Goal: Check status: Check status

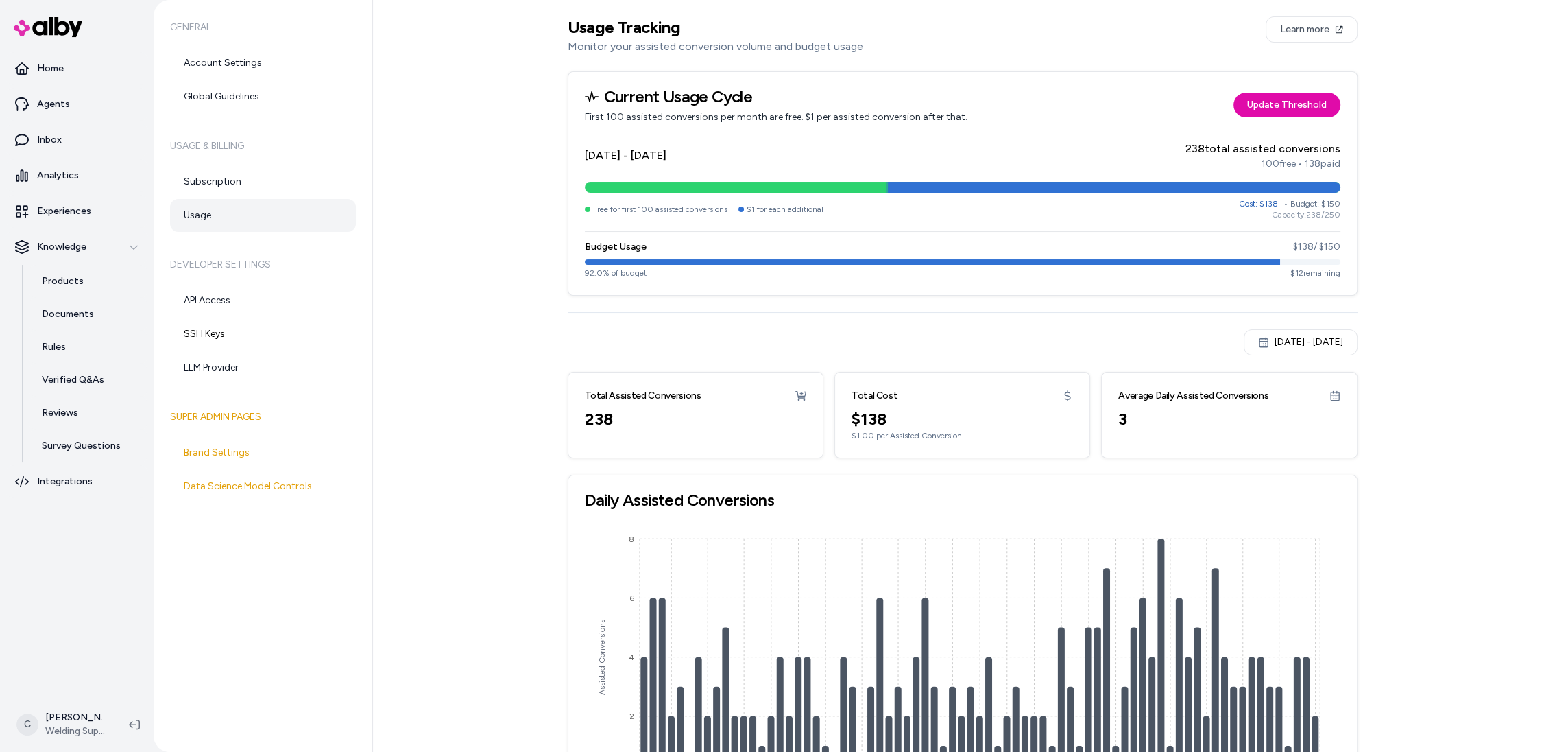
click at [1271, 351] on button "May 31, 2025 - Aug 14, 2025" at bounding box center [1300, 342] width 114 height 26
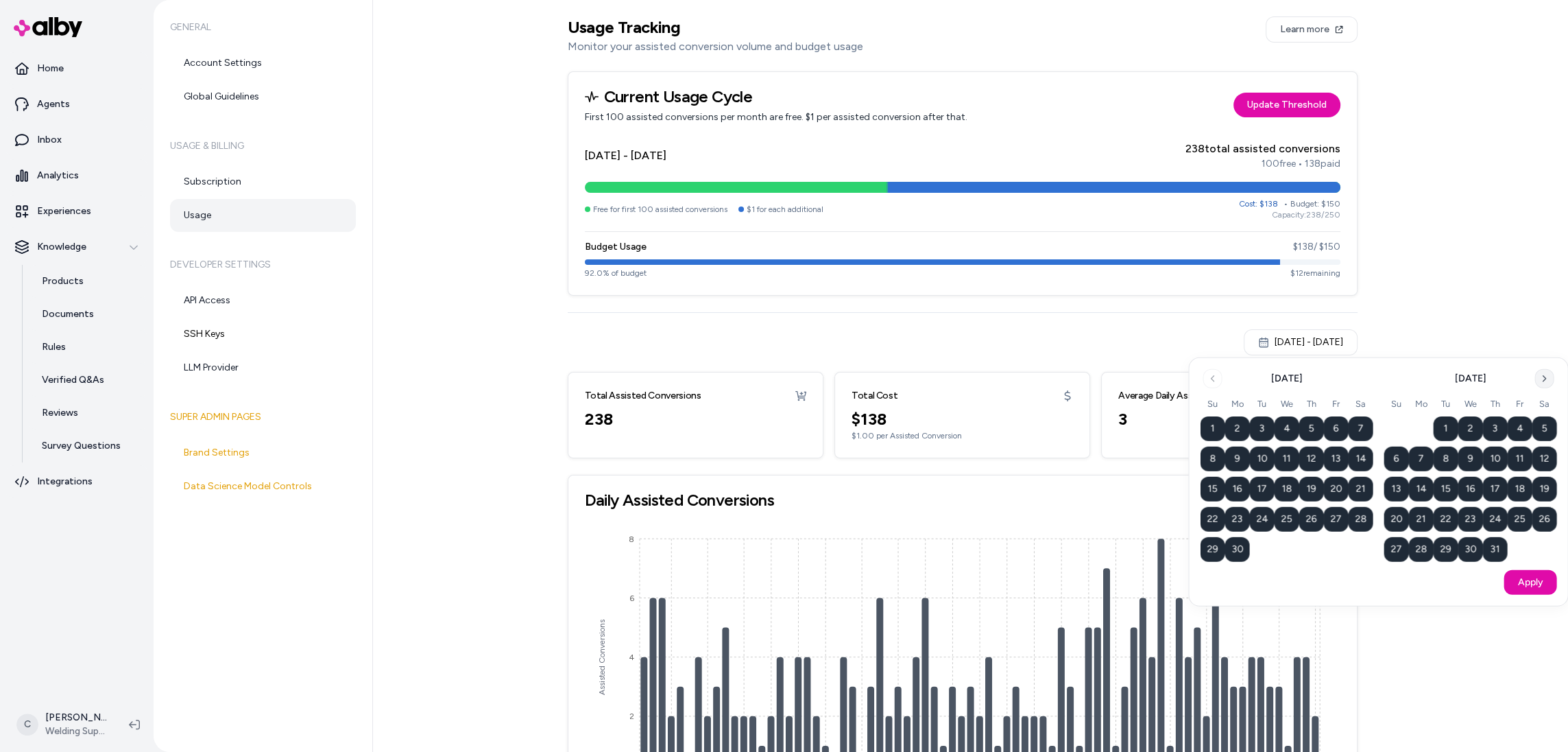
click at [1542, 387] on button "Go to next month" at bounding box center [1544, 379] width 19 height 19
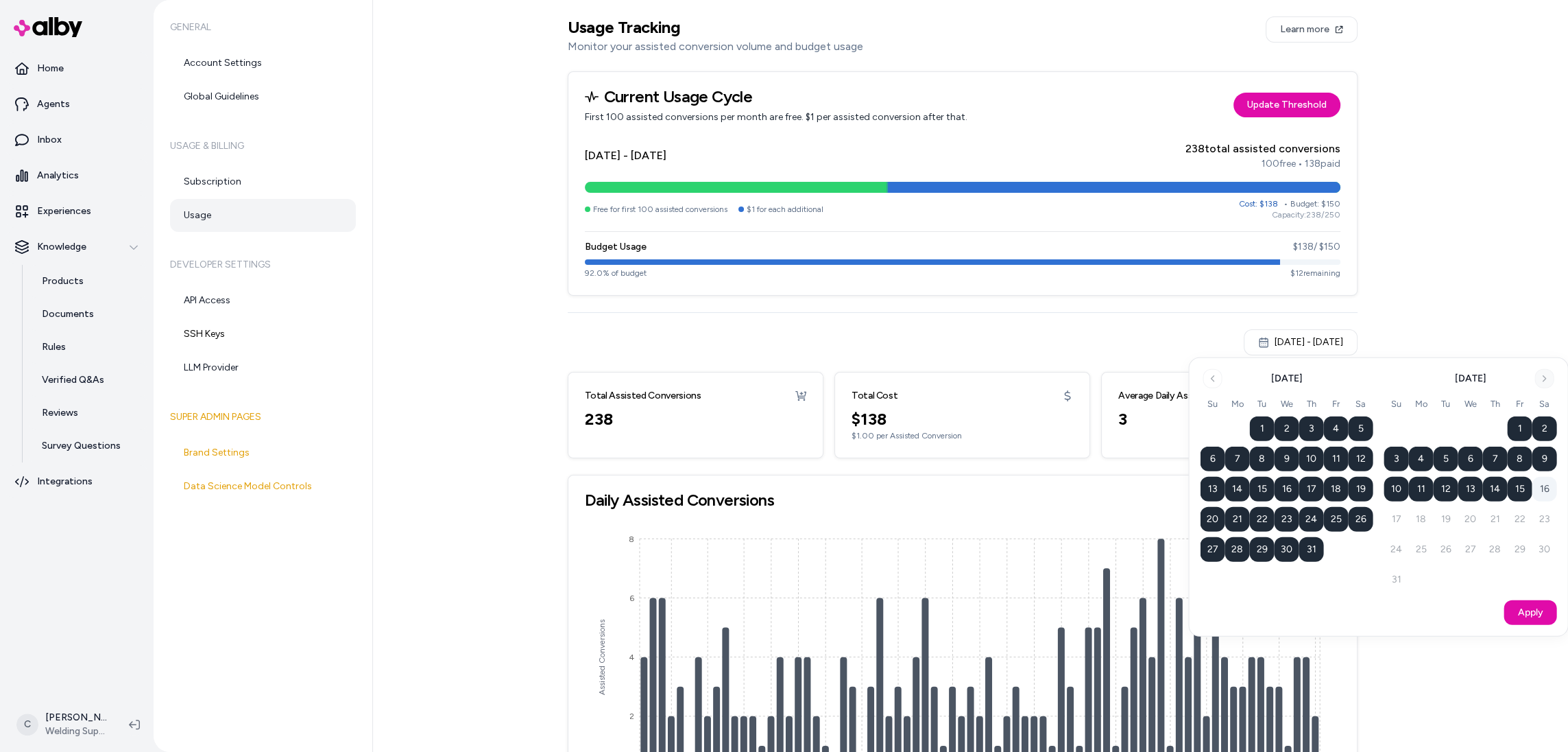
click at [1542, 387] on div "August 2025 Su Mo Tu We Th Fr Sa 1 2 3 4 5 6 7 8 9 10 11 12 13 14 15 16 17 18 1…" at bounding box center [1470, 480] width 172 height 223
click at [1262, 488] on button "15" at bounding box center [1261, 488] width 25 height 25
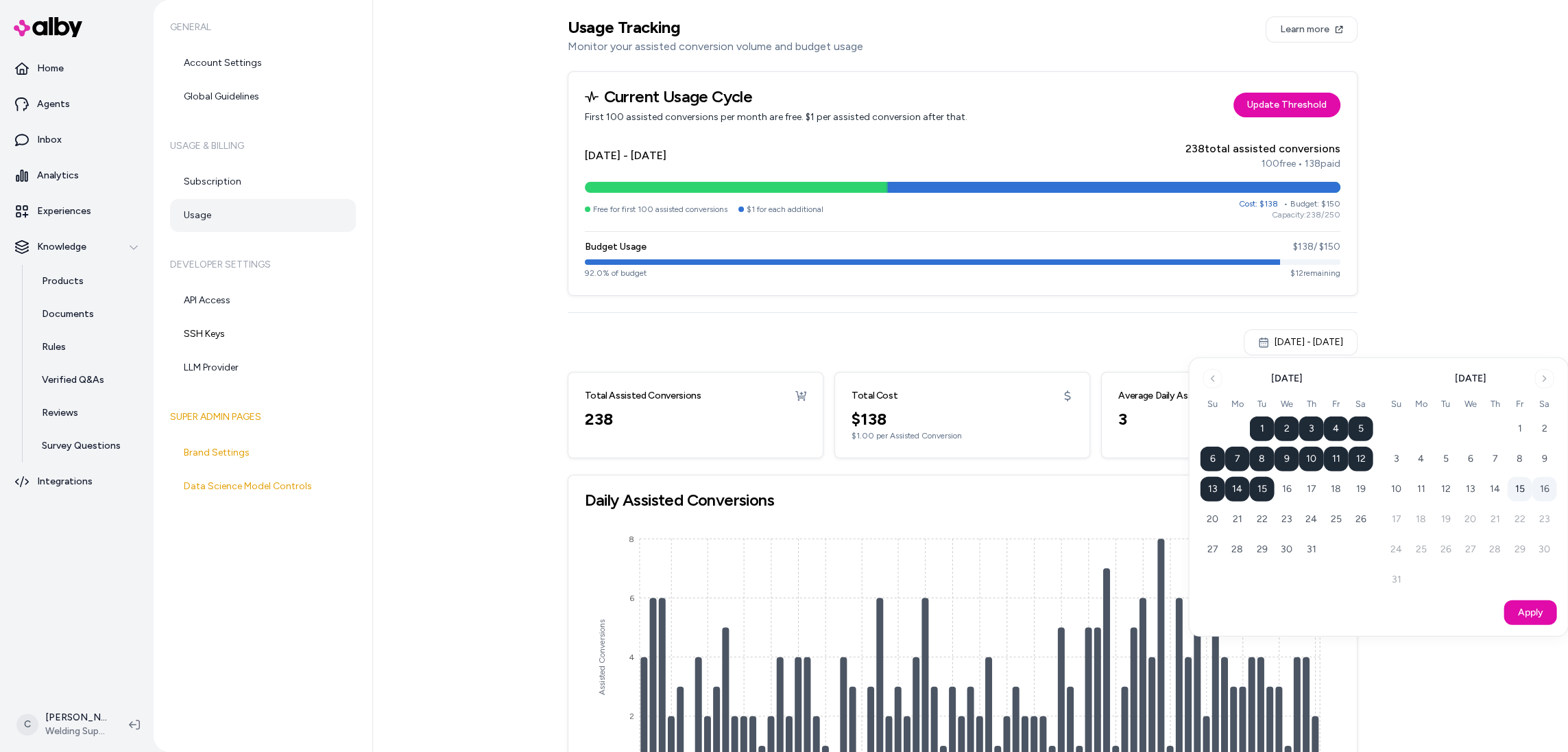
click at [1509, 486] on button "15" at bounding box center [1519, 488] width 25 height 25
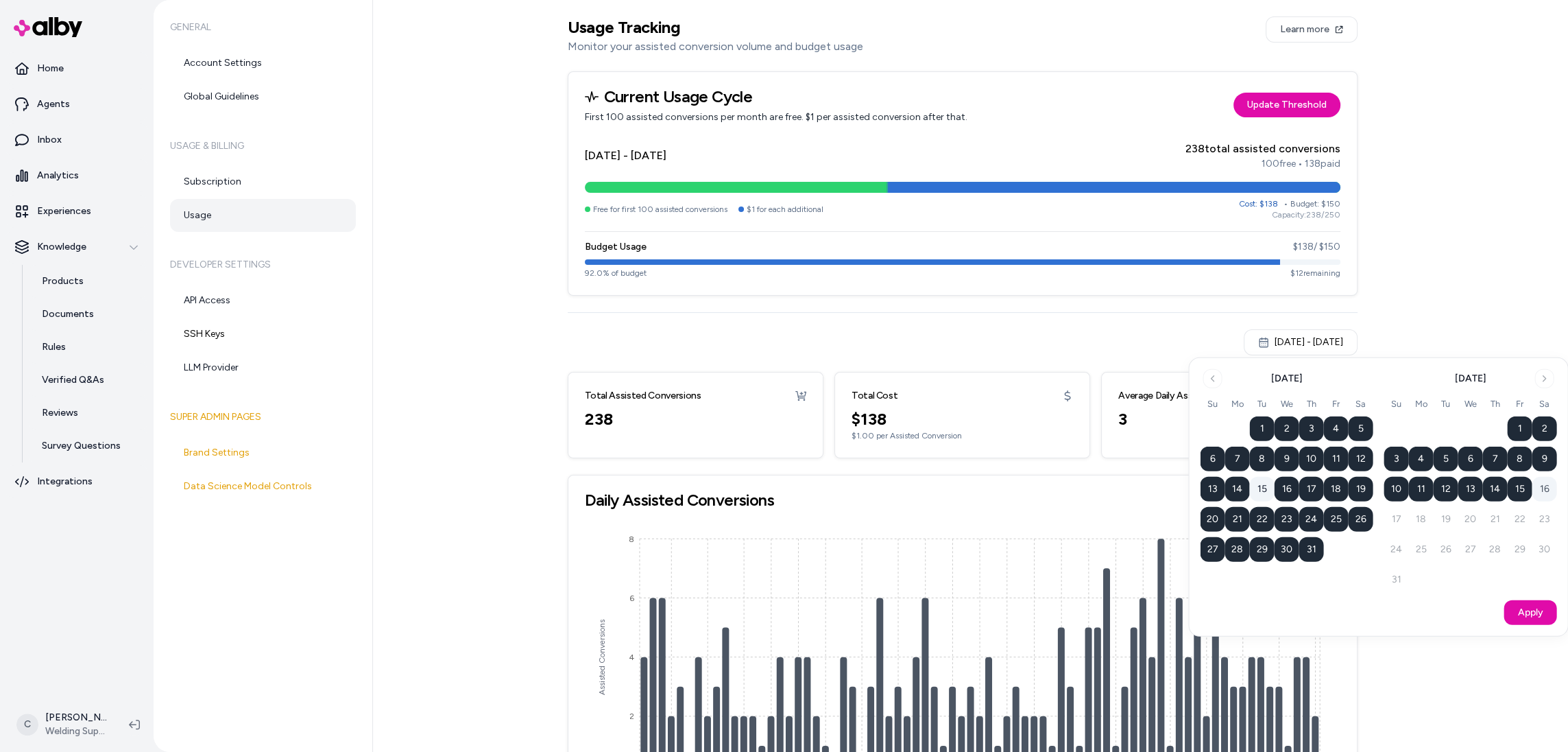
click at [1263, 490] on button "15" at bounding box center [1261, 488] width 25 height 25
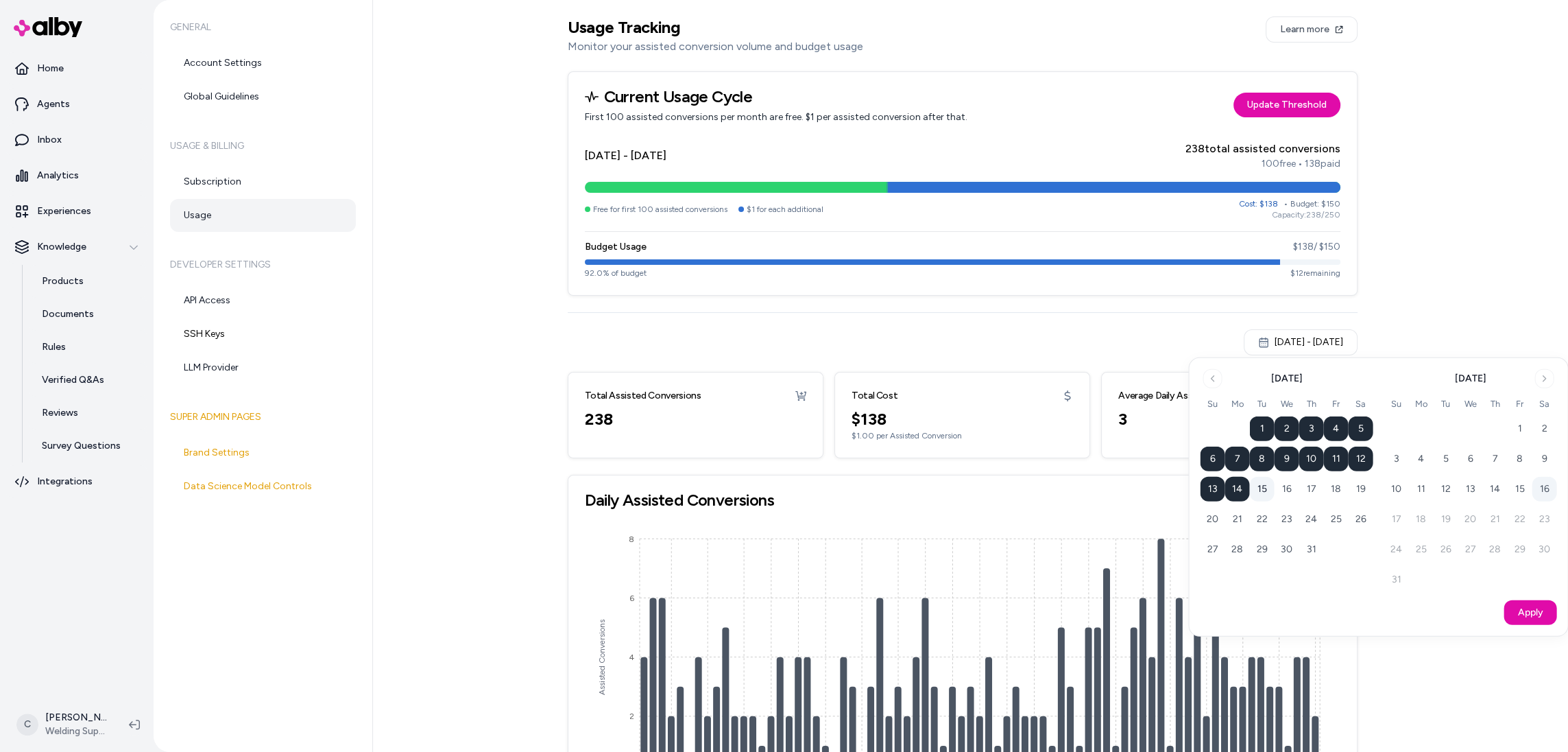
click at [1263, 490] on button "15" at bounding box center [1261, 488] width 25 height 25
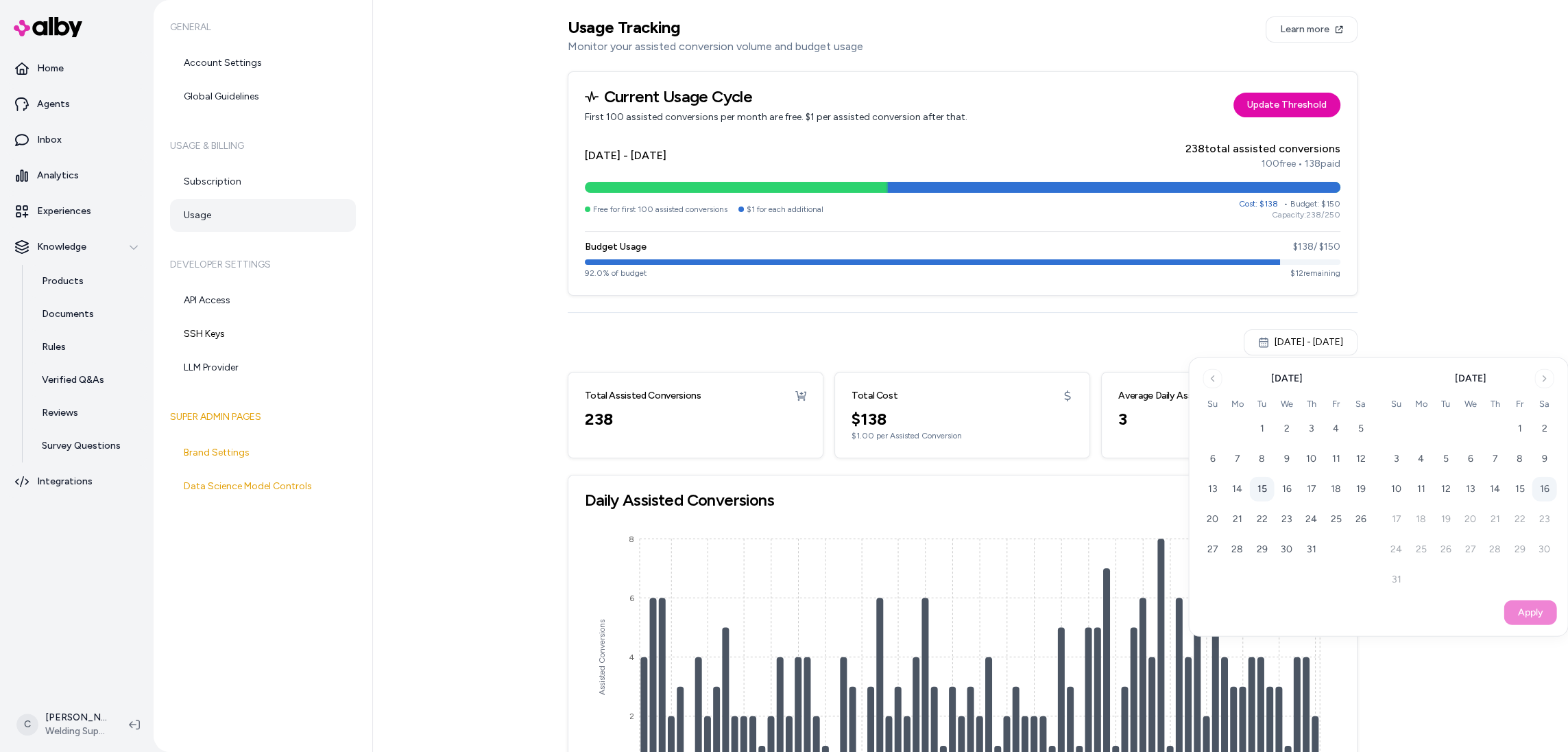
click at [1263, 490] on button "15" at bounding box center [1261, 488] width 25 height 25
click at [1265, 488] on button "15" at bounding box center [1261, 488] width 25 height 25
click at [1264, 486] on button "15" at bounding box center [1261, 488] width 25 height 25
click at [1518, 494] on button "15" at bounding box center [1519, 488] width 25 height 25
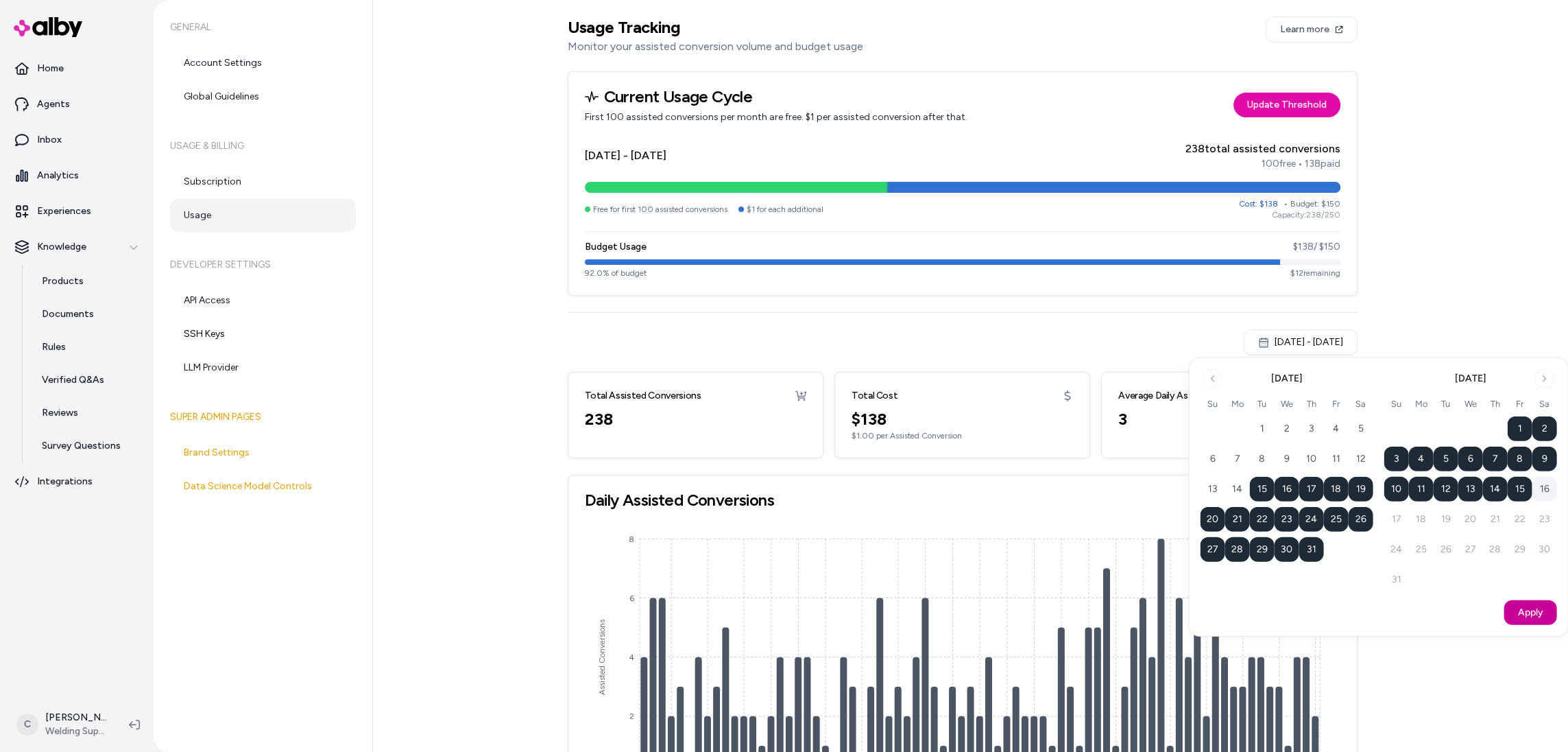
click at [1539, 611] on button "Apply" at bounding box center [1530, 612] width 53 height 25
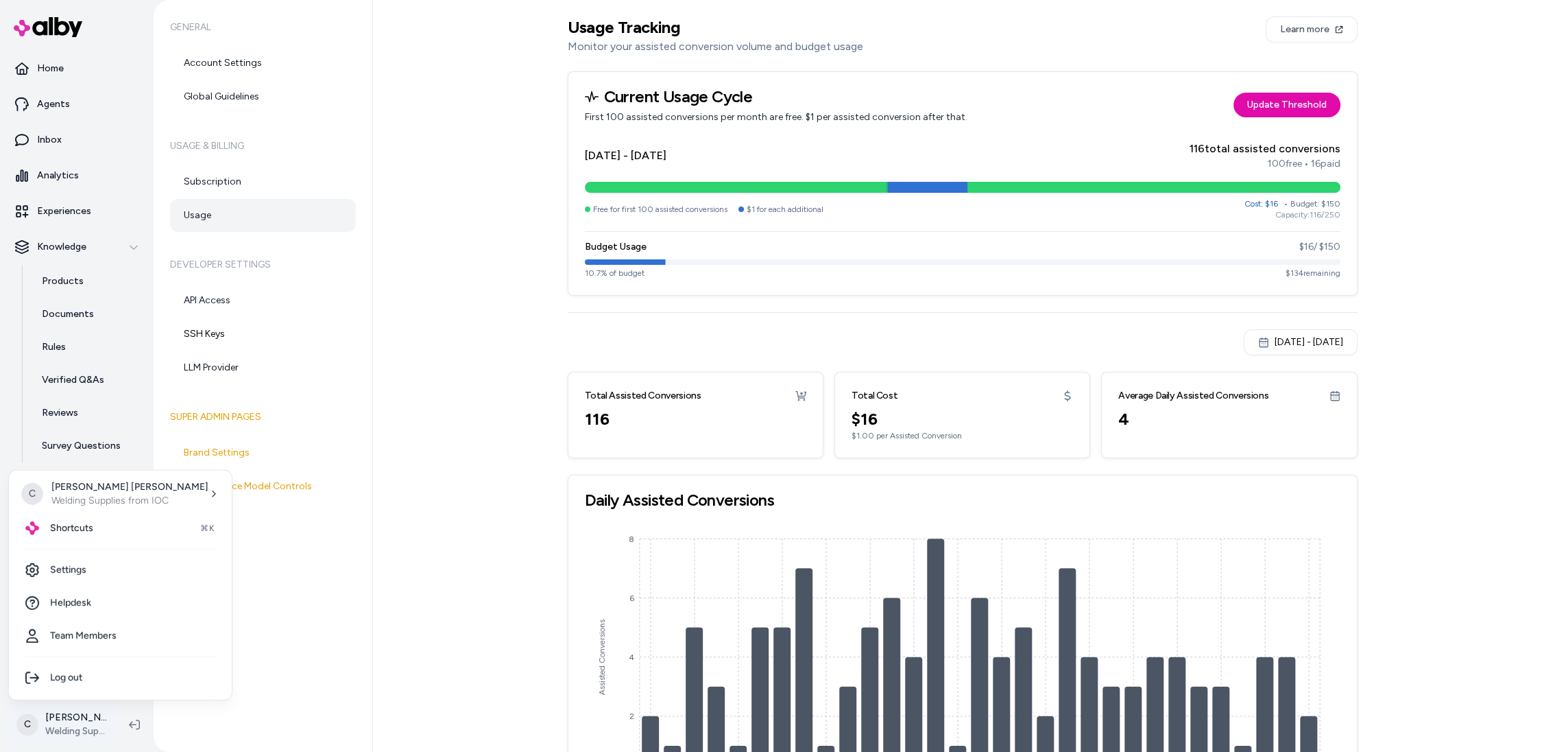
click at [48, 715] on html "Home Agents Inbox Analytics Experiences Knowledge Products Documents Rules Veri…" at bounding box center [784, 376] width 1568 height 752
click at [89, 531] on span "Shortcuts" at bounding box center [72, 528] width 44 height 14
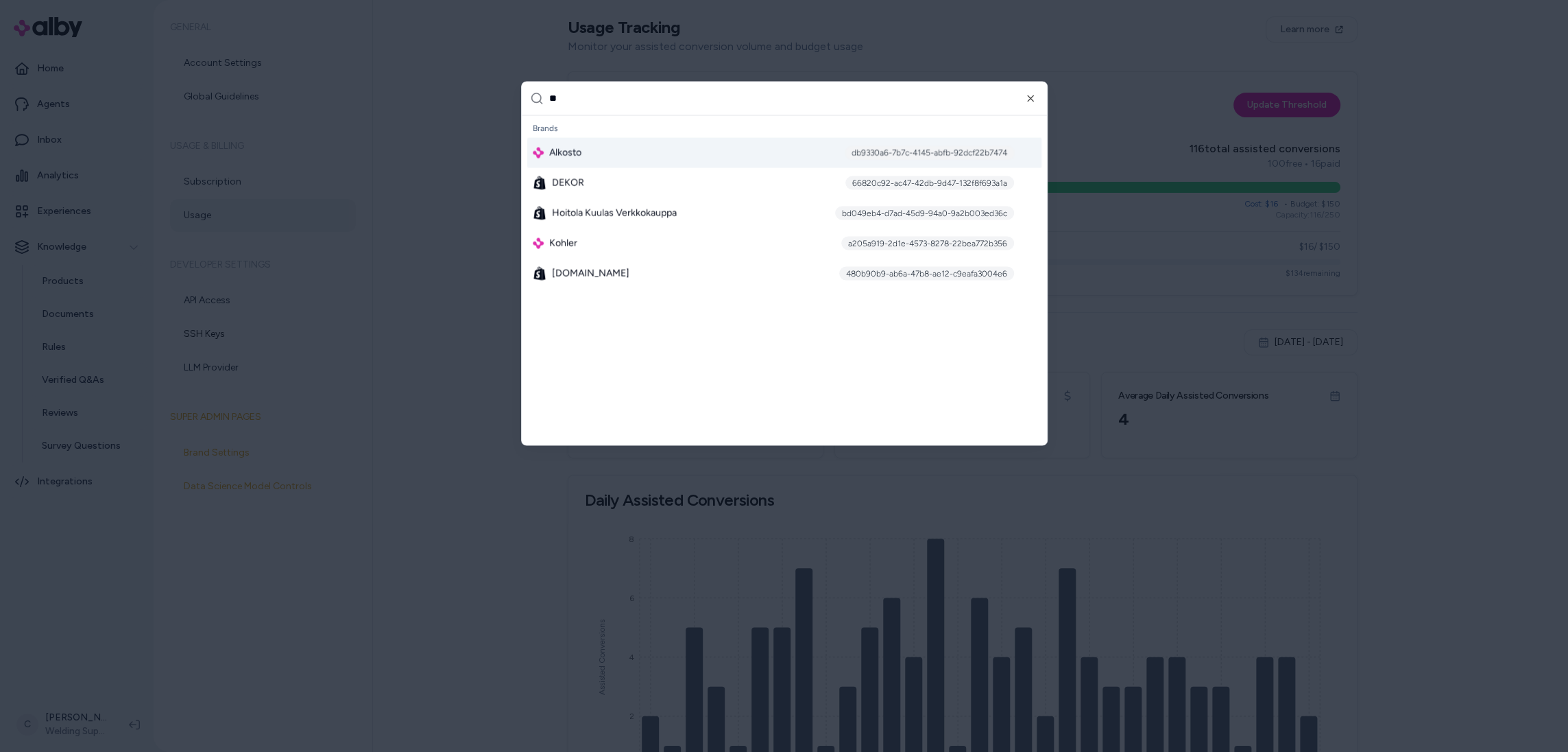
type input "***"
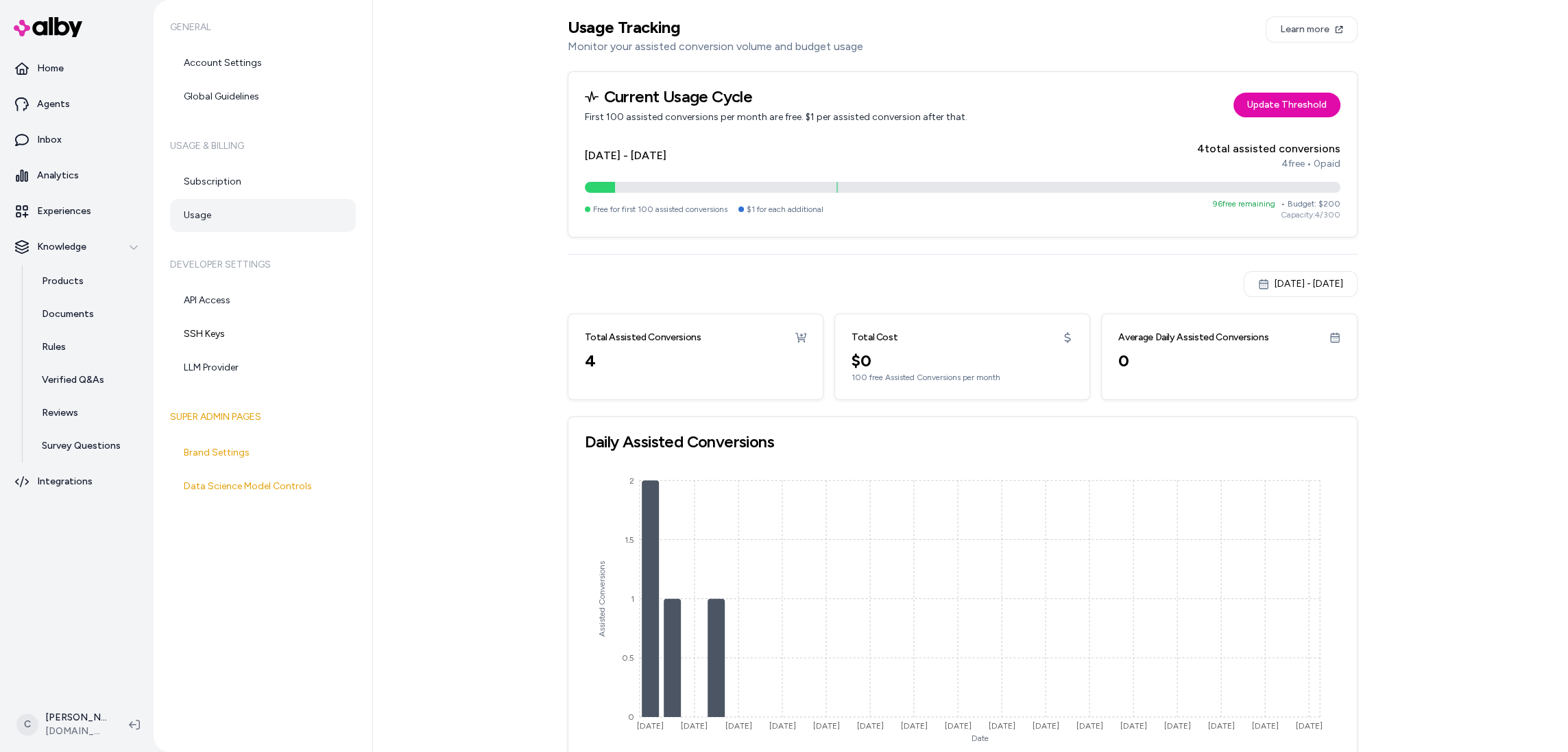
click at [1262, 288] on div "[DATE] - [DATE]" at bounding box center [1300, 284] width 85 height 14
click at [1364, 435] on button "16" at bounding box center [1360, 430] width 25 height 25
click at [1208, 315] on icon "Go to previous month" at bounding box center [1213, 321] width 11 height 11
click at [1287, 426] on button "16" at bounding box center [1286, 430] width 25 height 25
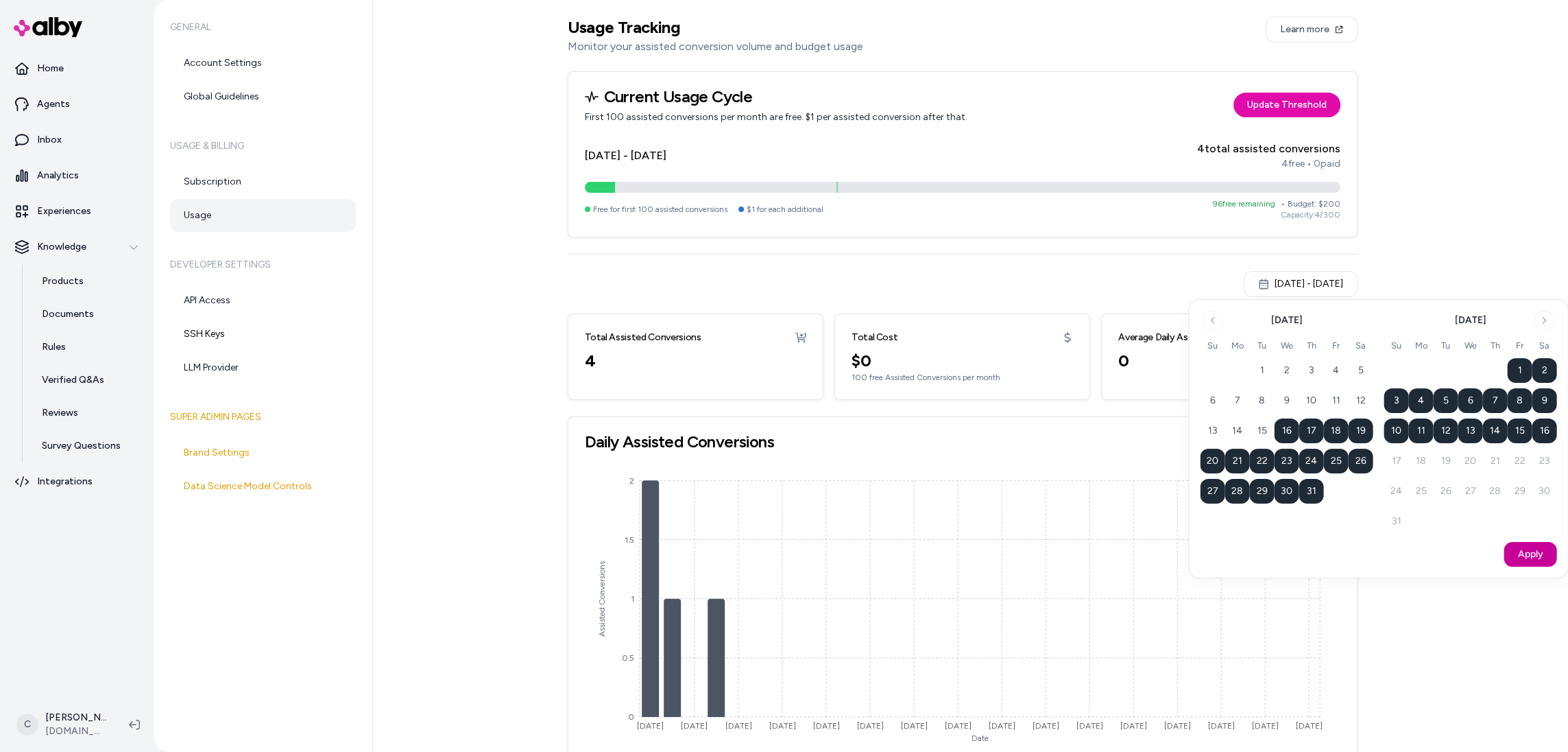
click at [1546, 549] on button "Apply" at bounding box center [1530, 554] width 53 height 25
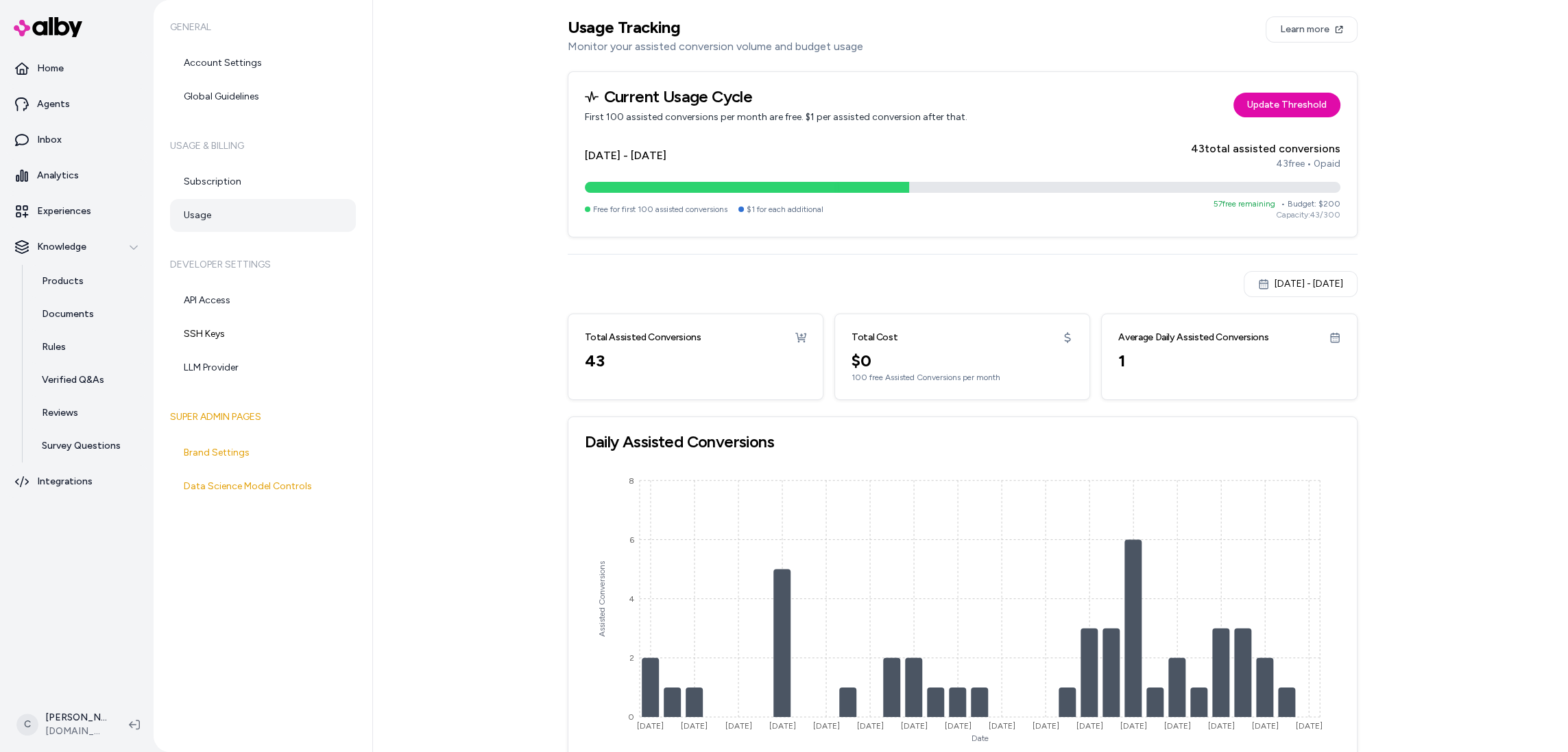
click at [1300, 288] on div "Jul 15, 2025 - Aug 15, 2025" at bounding box center [1300, 284] width 85 height 14
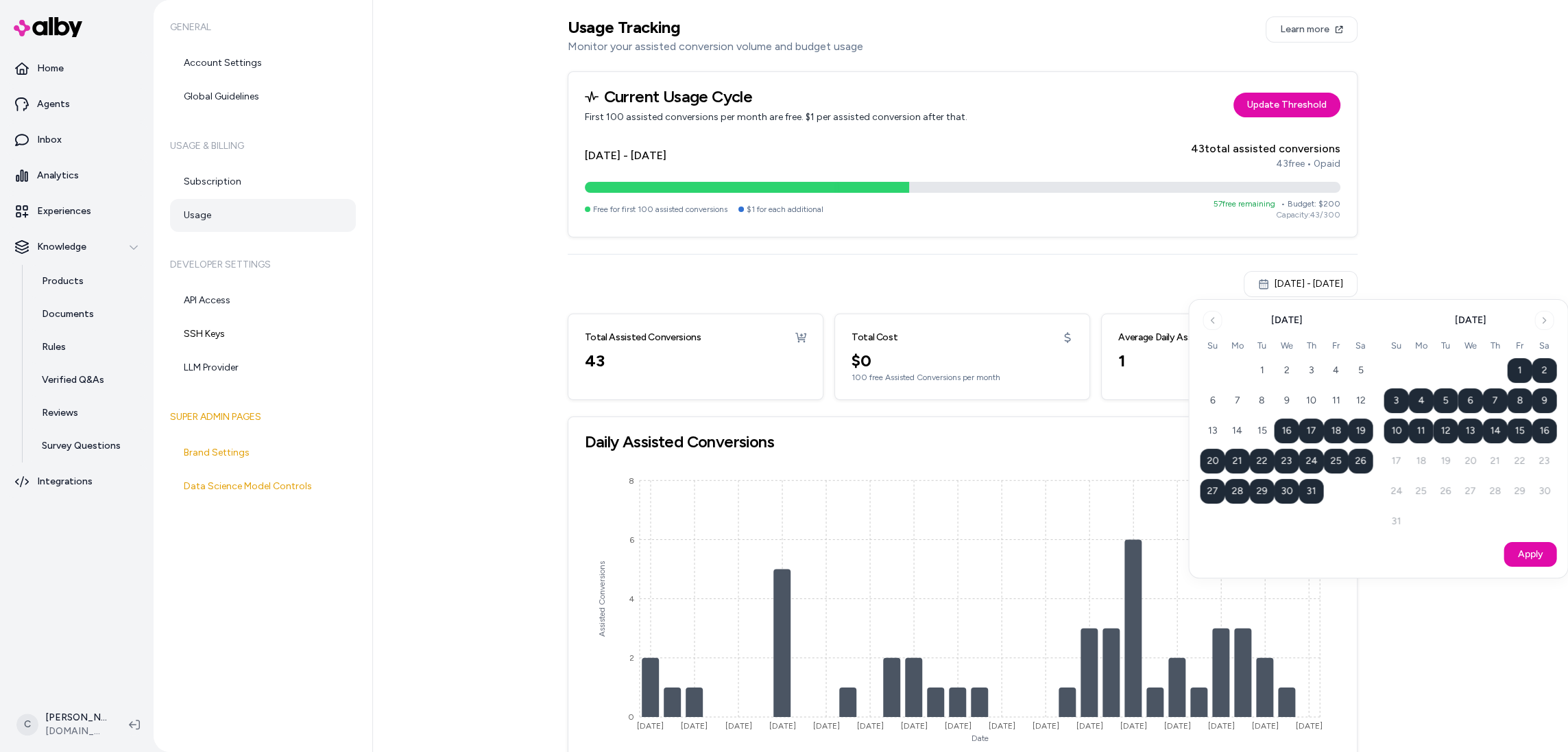
click at [1249, 204] on html "Home Agents Inbox Analytics Experiences Knowledge Products Documents Rules Veri…" at bounding box center [784, 376] width 1568 height 752
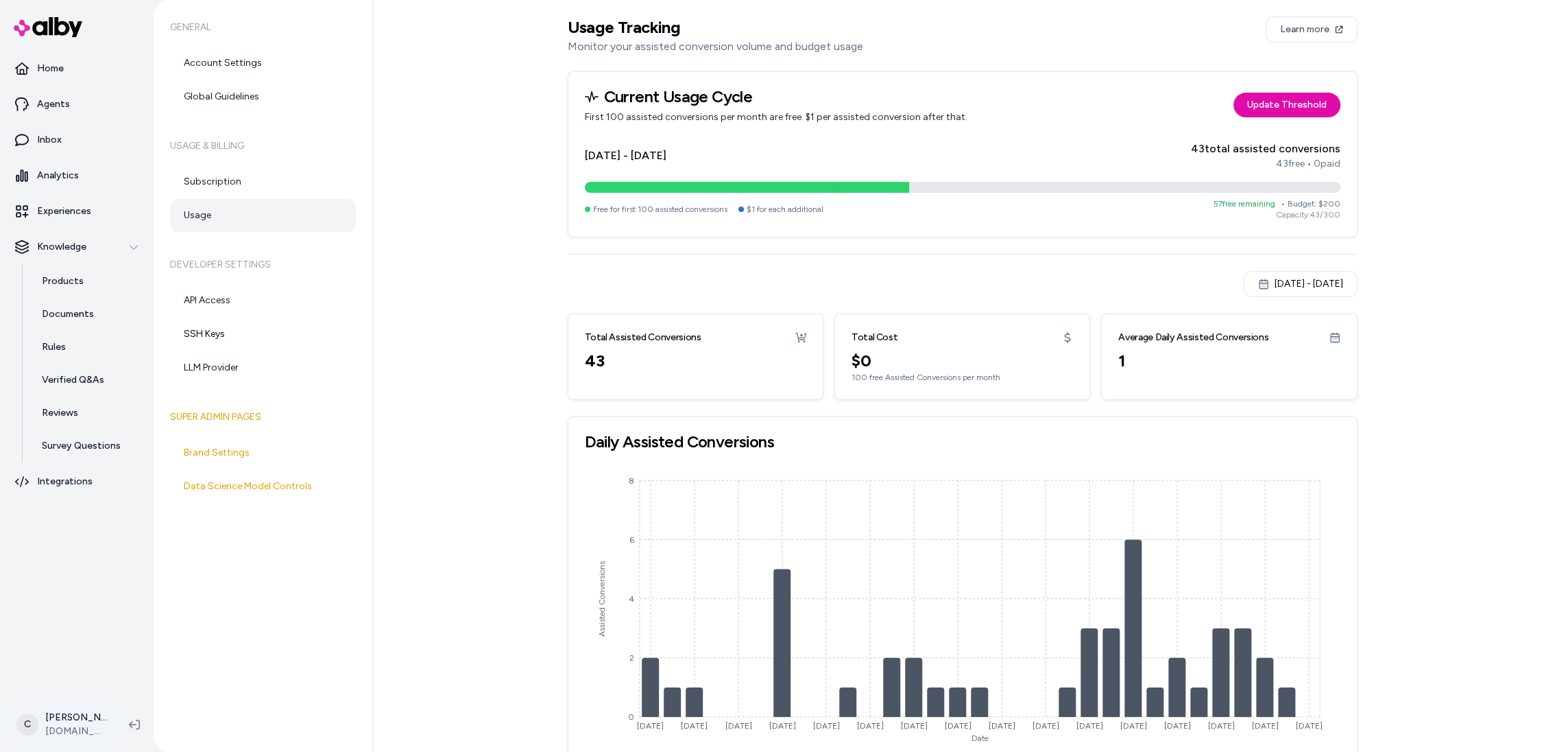
click at [79, 729] on html "Home Agents Inbox Analytics Experiences Knowledge Products Documents Rules Veri…" at bounding box center [784, 376] width 1568 height 752
click at [127, 530] on div "Shortcuts ⌘K" at bounding box center [120, 528] width 212 height 33
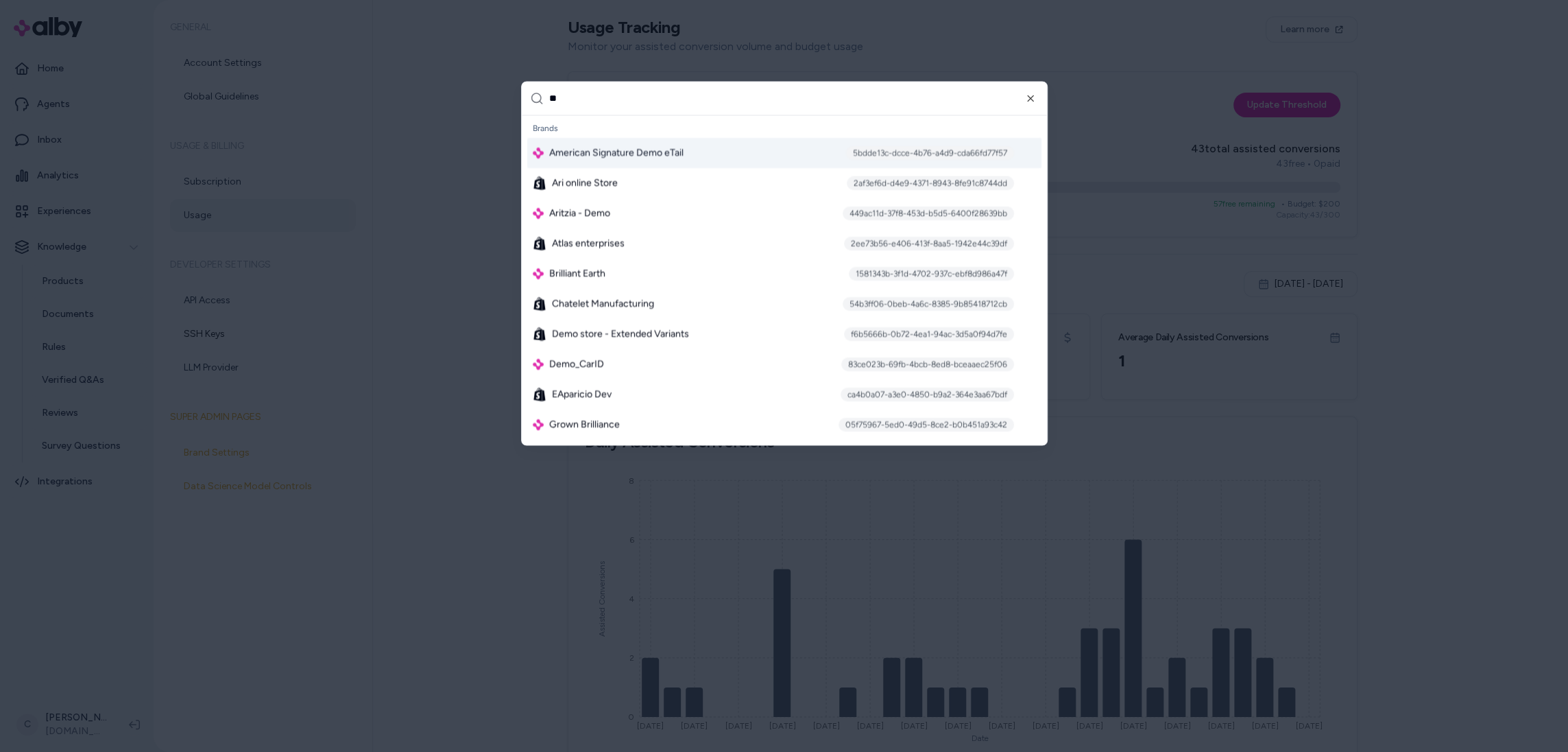
type input "***"
